Goal: Information Seeking & Learning: Learn about a topic

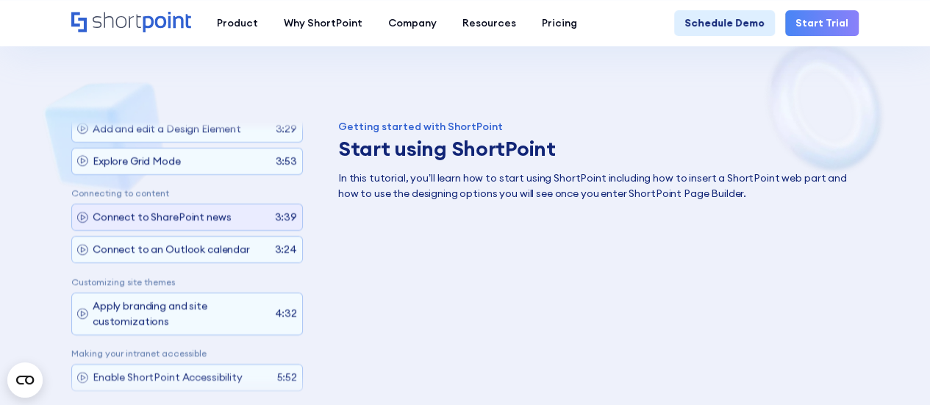
scroll to position [238, 0]
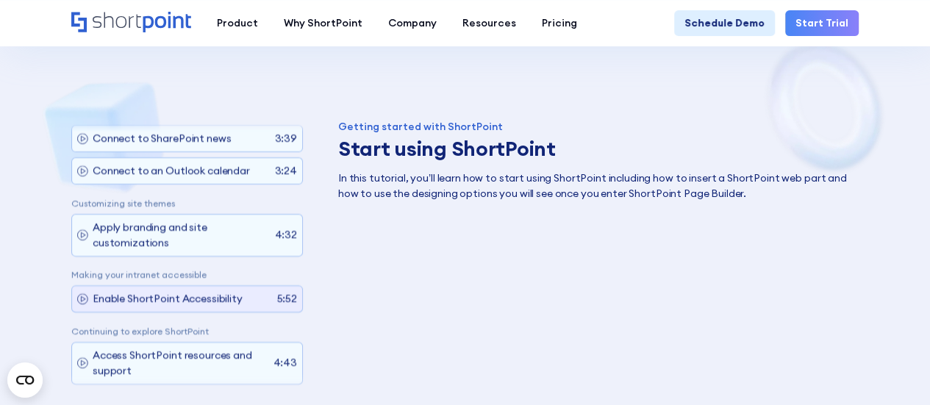
click at [82, 293] on icon at bounding box center [82, 298] width 11 height 11
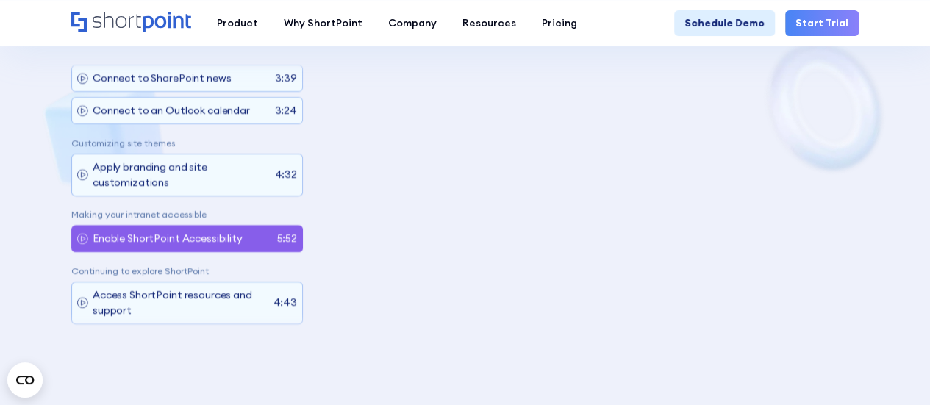
scroll to position [835, 0]
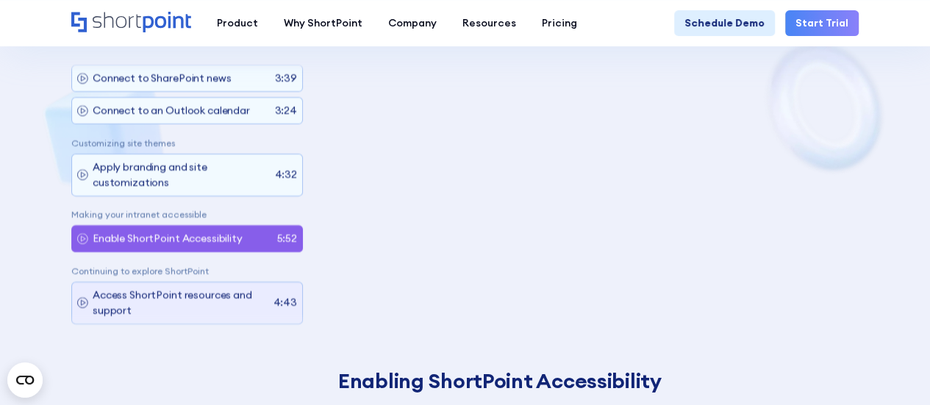
click at [126, 298] on p "Access ShortPoint resources and support" at bounding box center [181, 303] width 176 height 31
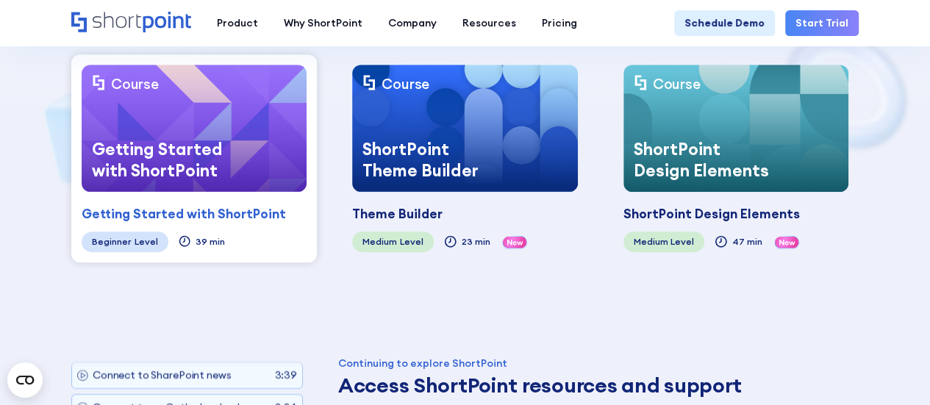
scroll to position [320, 0]
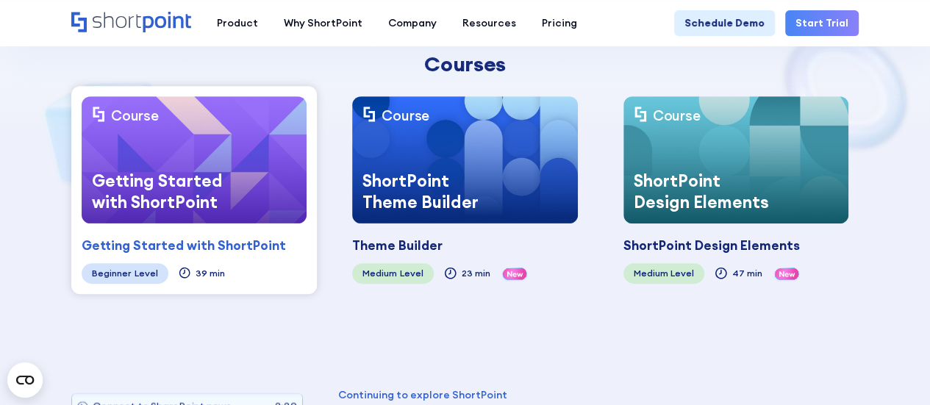
click at [502, 195] on div "ShortPoint Theme Builder" at bounding box center [433, 192] width 163 height 64
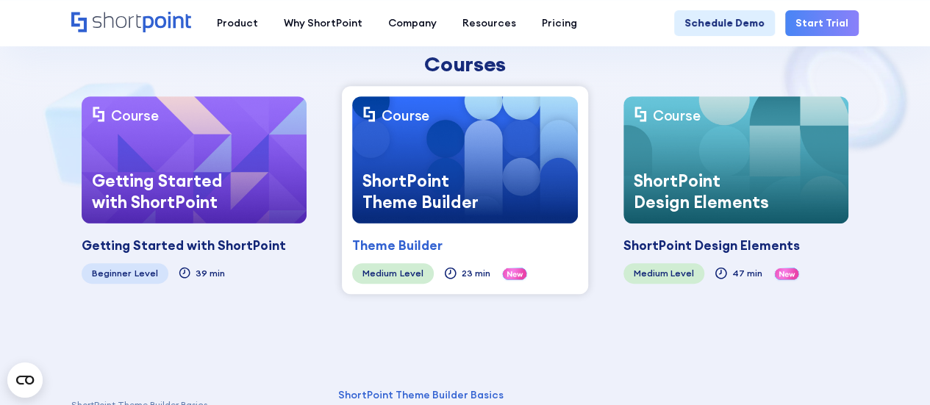
click at [490, 229] on div "Theme Builder Coming soon" at bounding box center [464, 240] width 225 height 32
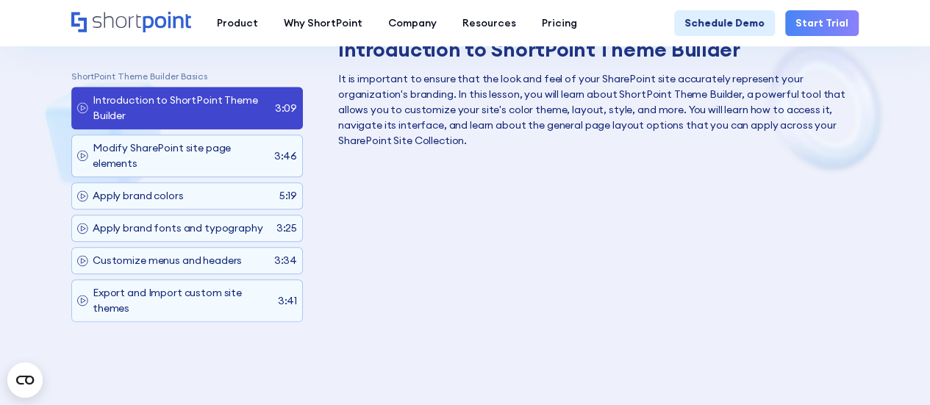
scroll to position [541, 0]
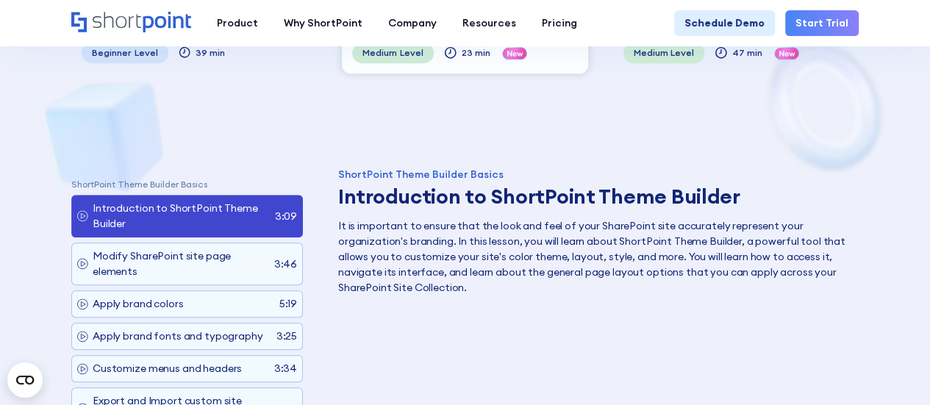
click at [86, 210] on icon at bounding box center [82, 215] width 11 height 11
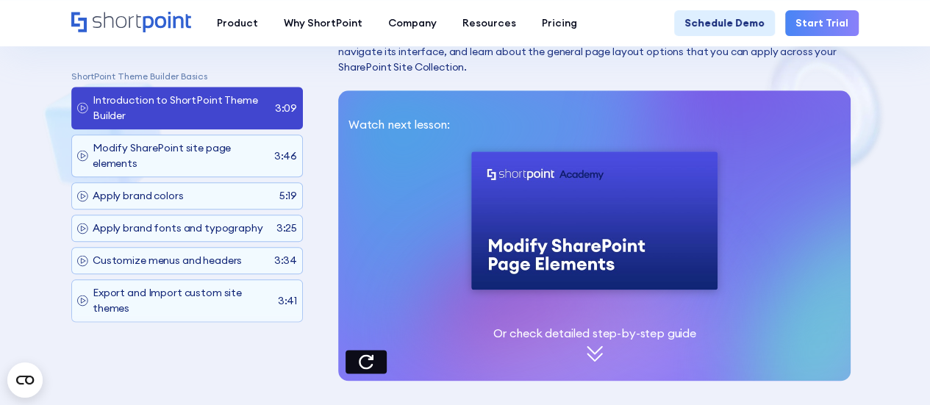
scroll to position [6, 0]
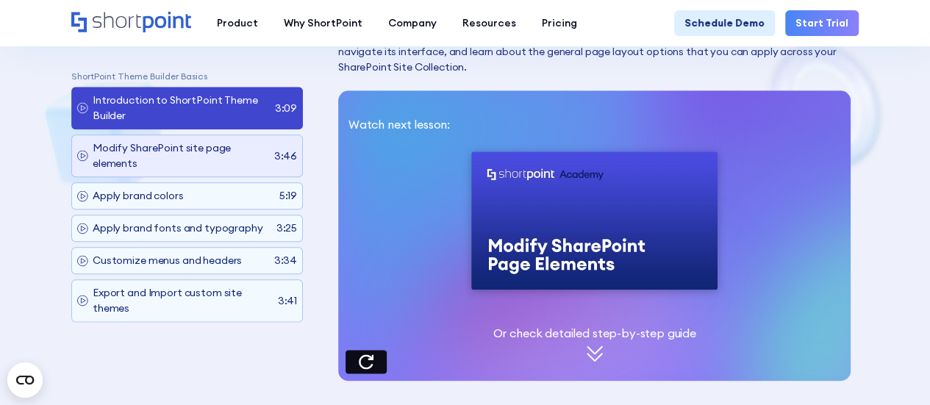
click at [125, 160] on p "Modify SharePoint site page elements" at bounding box center [181, 155] width 177 height 31
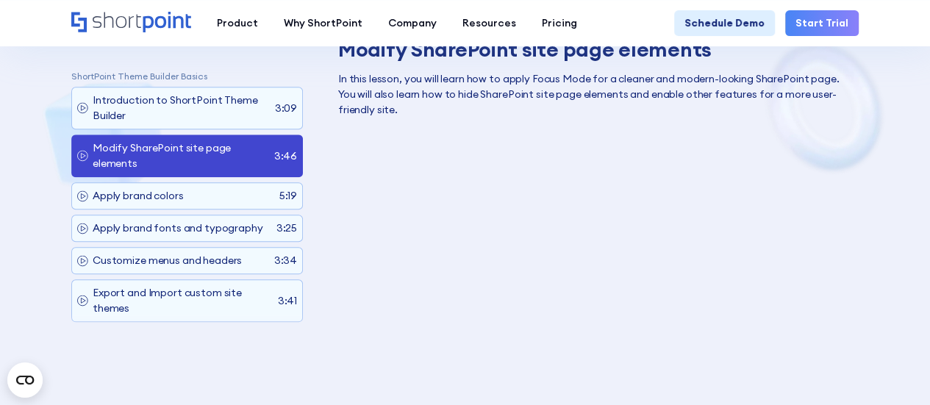
scroll to position [761, 0]
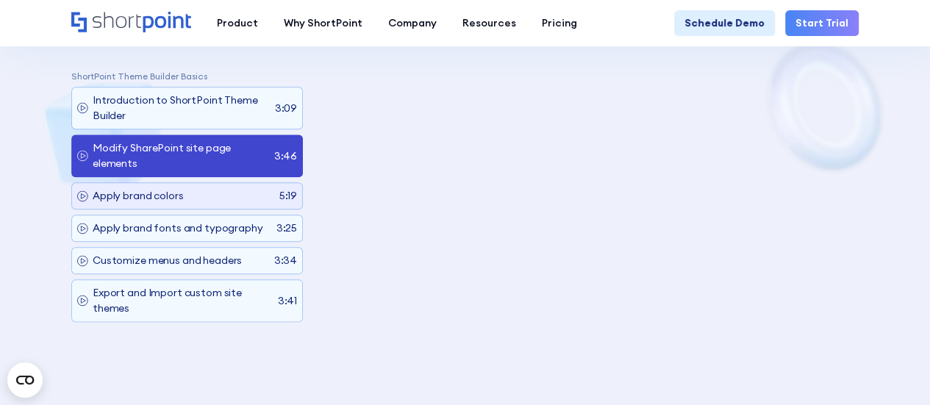
click at [79, 190] on icon at bounding box center [82, 195] width 11 height 11
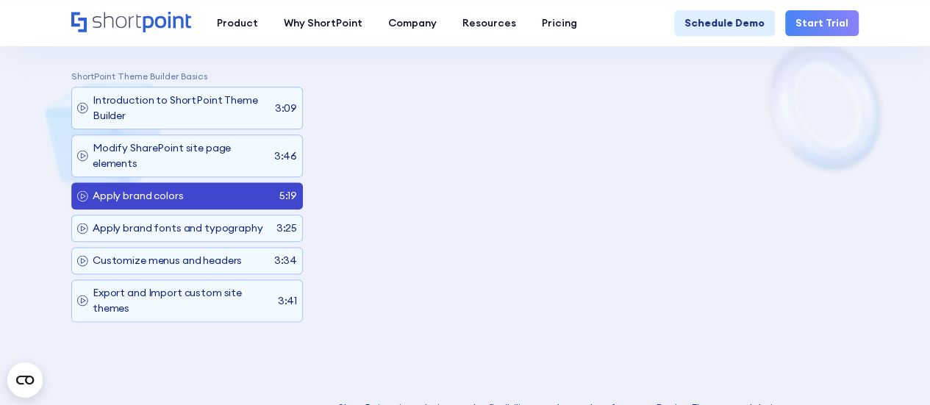
scroll to position [835, 0]
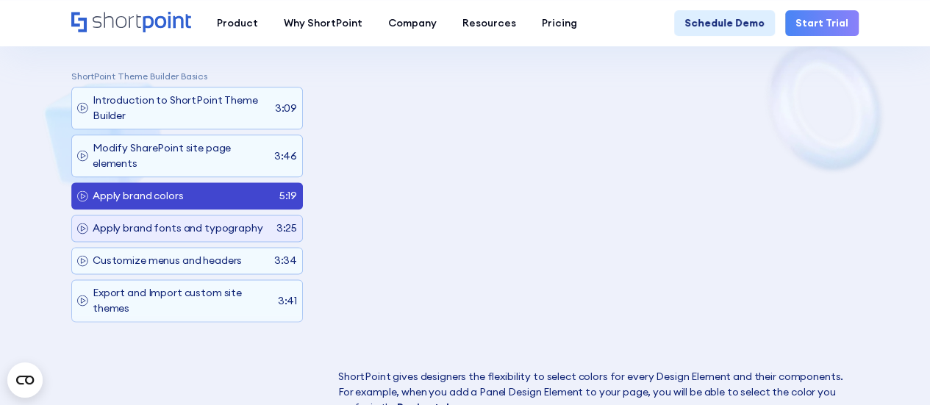
click at [132, 225] on p "Apply brand fonts and typography" at bounding box center [178, 228] width 171 height 15
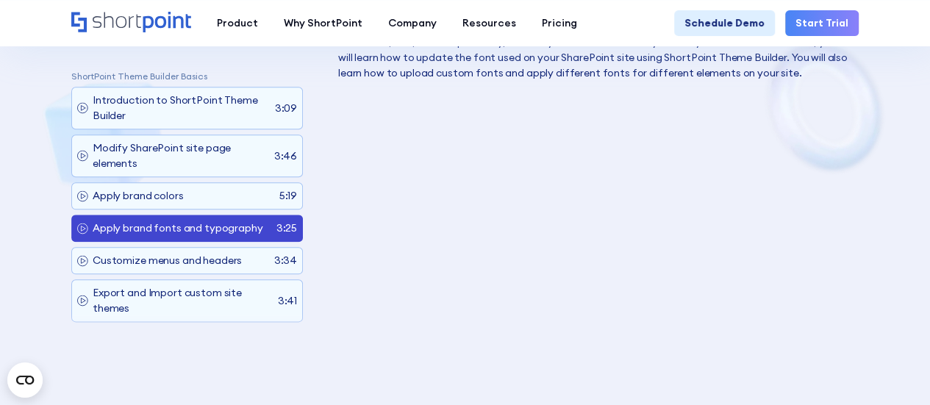
scroll to position [761, 0]
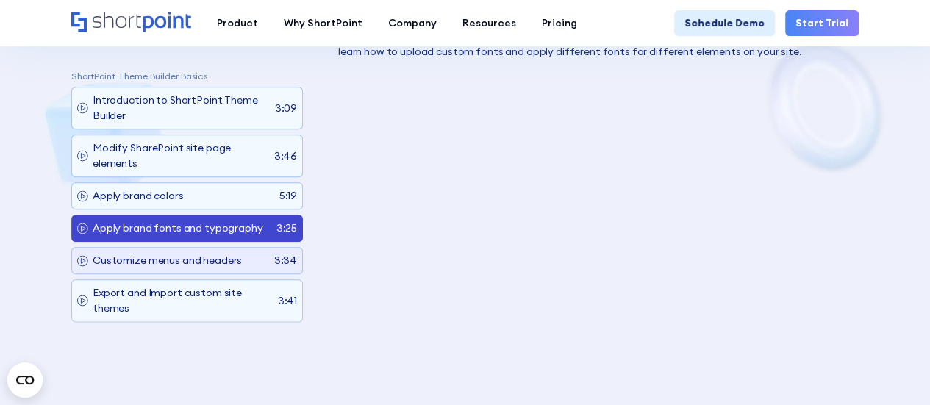
click at [142, 253] on p "Customize menus and headers" at bounding box center [167, 260] width 149 height 15
